Goal: Task Accomplishment & Management: Use online tool/utility

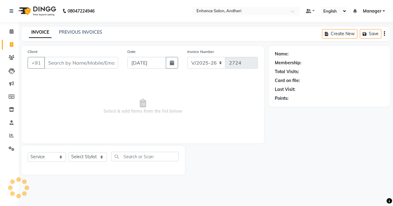
select select "7236"
select select "service"
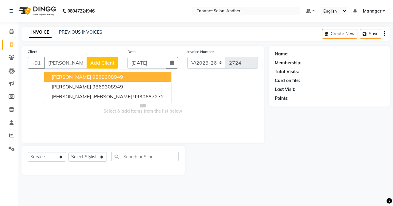
click at [82, 73] on button "[PERSON_NAME] 9869308949" at bounding box center [107, 77] width 127 height 10
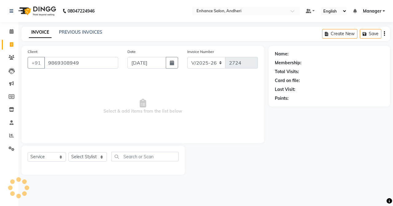
type input "9869308949"
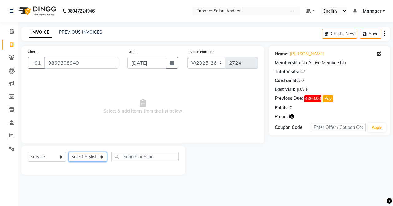
click at [90, 158] on select "Select Stylist Admin [PERSON_NAME] [PERSON_NAME] [PERSON_NAME] Manager [PERSON_…" at bounding box center [87, 157] width 38 height 10
select select "61733"
click at [68, 152] on select "Select Stylist Admin [PERSON_NAME] [PERSON_NAME] [PERSON_NAME] Manager [PERSON_…" at bounding box center [87, 157] width 38 height 10
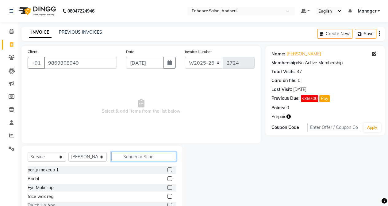
click at [162, 155] on input "text" at bounding box center [143, 157] width 65 height 10
type input "was"
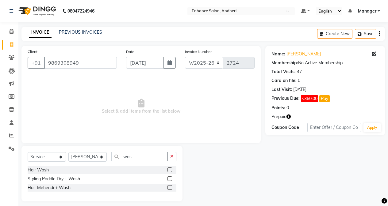
click at [170, 179] on label at bounding box center [169, 179] width 5 height 5
click at [170, 179] on input "checkbox" at bounding box center [169, 179] width 4 height 4
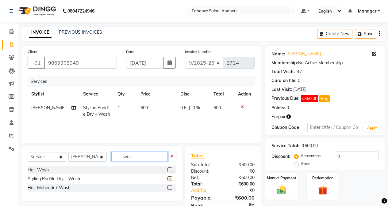
click at [140, 156] on input "was" at bounding box center [139, 157] width 56 height 10
checkbox input "false"
type input "w"
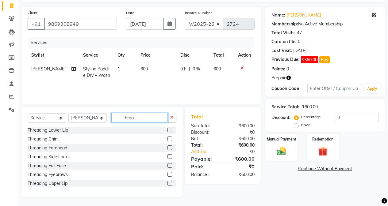
scroll to position [39, 0]
type input "threa"
click at [167, 174] on label at bounding box center [169, 174] width 5 height 5
click at [167, 174] on input "checkbox" at bounding box center [169, 175] width 4 height 4
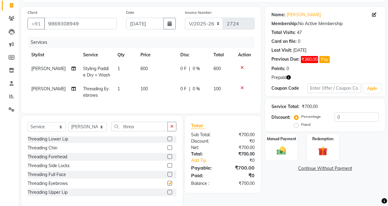
checkbox input "false"
click at [167, 195] on label at bounding box center [169, 192] width 5 height 5
click at [167, 195] on input "checkbox" at bounding box center [169, 193] width 4 height 4
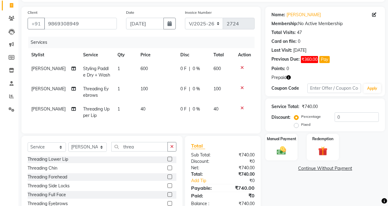
checkbox input "false"
click at [167, 171] on label at bounding box center [169, 168] width 5 height 5
click at [167, 171] on input "checkbox" at bounding box center [169, 169] width 4 height 4
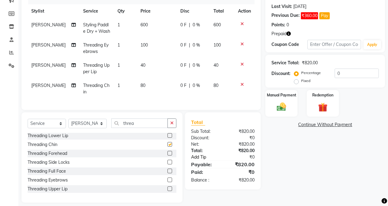
scroll to position [94, 0]
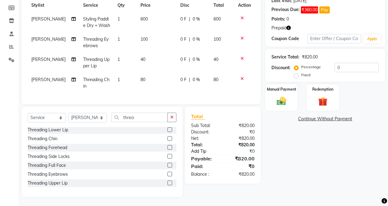
checkbox input "false"
click at [317, 99] on img at bounding box center [323, 102] width 16 height 12
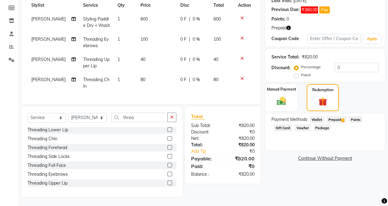
click at [341, 119] on span "3" at bounding box center [342, 121] width 3 height 4
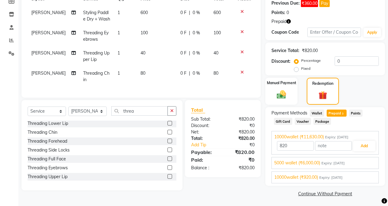
scroll to position [97, 0]
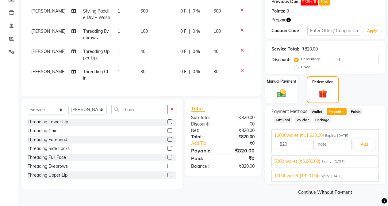
click at [336, 177] on span "Expiry: [DATE]" at bounding box center [330, 176] width 23 height 5
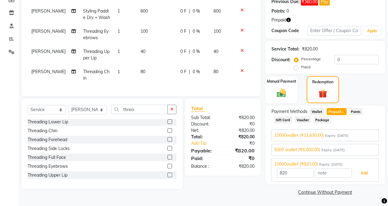
drag, startPoint x: 371, startPoint y: 173, endPoint x: 367, endPoint y: 173, distance: 3.7
click at [371, 173] on button "Add" at bounding box center [364, 173] width 22 height 10
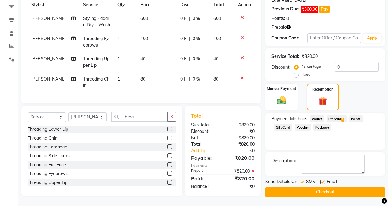
click at [329, 188] on button "Checkout" at bounding box center [325, 193] width 120 height 10
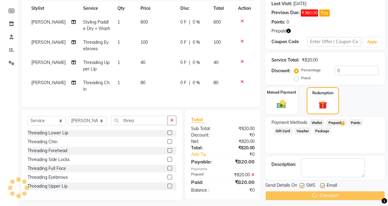
scroll to position [0, 0]
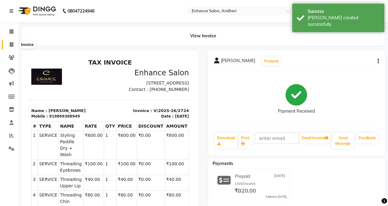
click at [9, 42] on span at bounding box center [11, 44] width 11 height 7
select select "7236"
select select "service"
